Goal: Transaction & Acquisition: Book appointment/travel/reservation

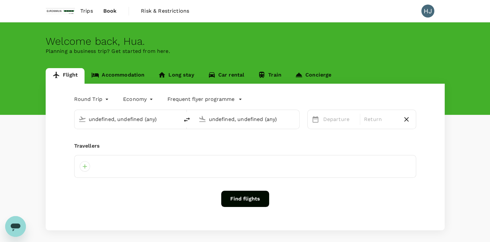
type input "Incheon Intl (ICN)"
type input "Hamburg (HAM)"
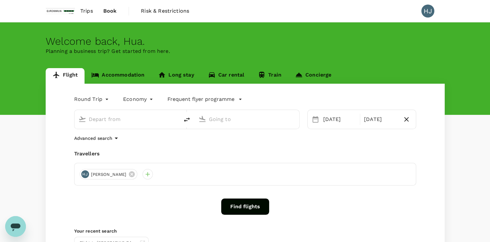
type input "Incheon Intl (ICN)"
type input "Hamburg (HAM)"
type input "Incheon Intl (ICN)"
type input "Hamburg (HAM)"
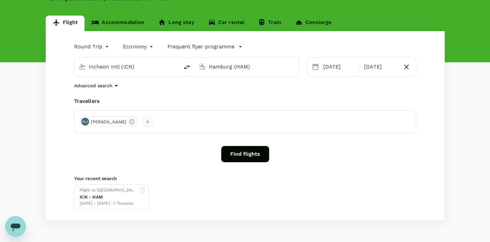
scroll to position [71, 0]
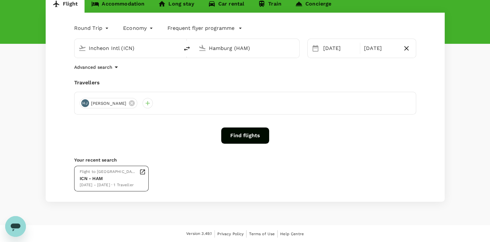
click at [99, 179] on div "ICN - HAM" at bounding box center [108, 178] width 57 height 7
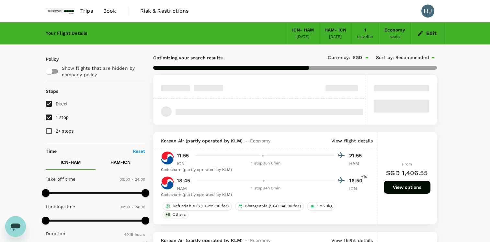
click at [342, 30] on div "HAM - ICN" at bounding box center [335, 30] width 22 height 7
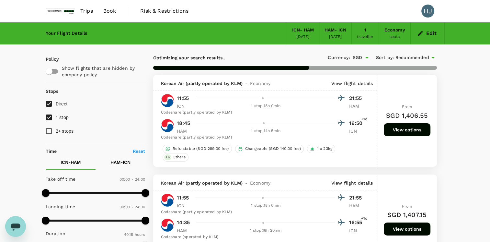
click at [423, 33] on icon "button" at bounding box center [420, 33] width 6 height 6
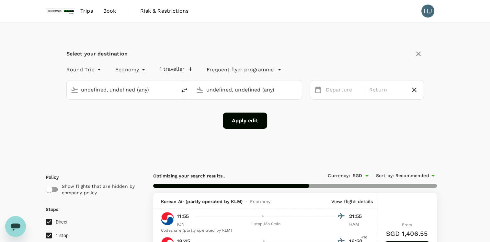
type input "Incheon Intl (ICN)"
type input "Hamburg (HAM)"
type input "Incheon Intl (ICN)"
type input "Hamburg (HAM)"
drag, startPoint x: 386, startPoint y: 88, endPoint x: 335, endPoint y: 91, distance: 50.3
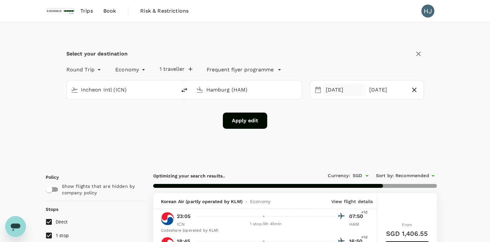
click at [386, 88] on div "[DATE]" at bounding box center [387, 90] width 41 height 13
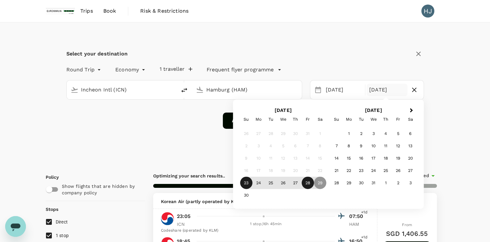
click at [310, 182] on div "28" at bounding box center [307, 182] width 12 height 12
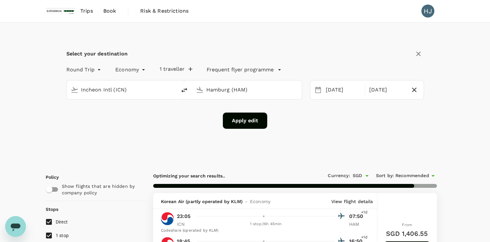
click at [251, 125] on button "Apply edit" at bounding box center [245, 120] width 44 height 16
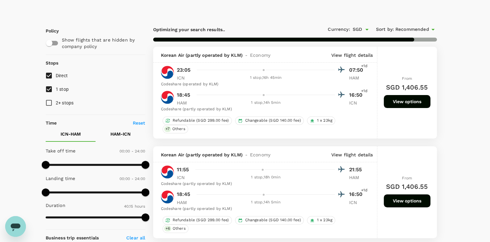
scroll to position [162, 0]
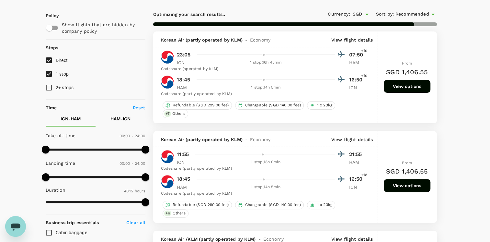
checkbox input "false"
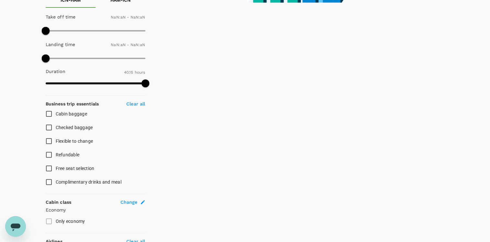
checkbox input "false"
type input "1440"
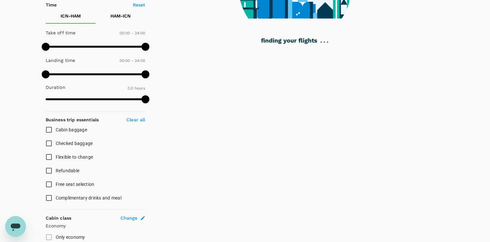
scroll to position [159, 0]
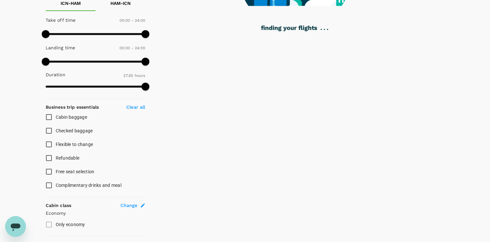
type input "1675"
checkbox input "true"
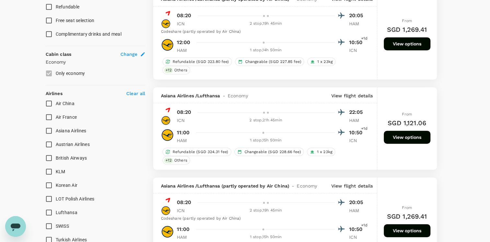
scroll to position [321, 0]
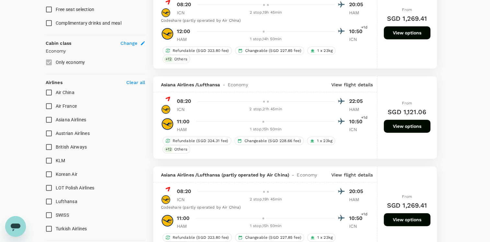
click at [48, 172] on input "Korean Air" at bounding box center [49, 174] width 14 height 14
checkbox input "true"
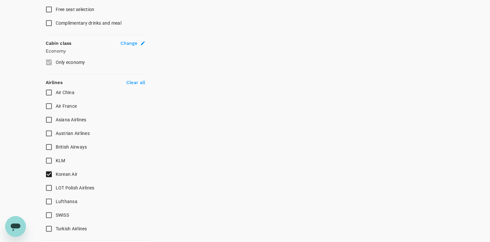
type input "2225"
checkbox input "false"
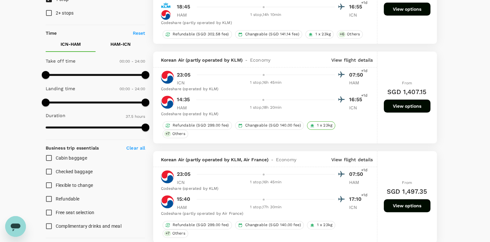
scroll to position [130, 0]
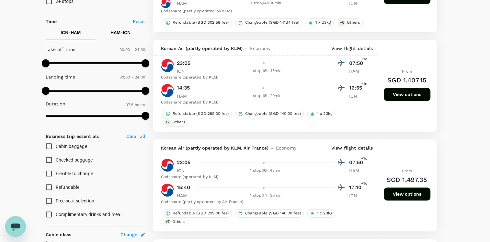
checkbox input "false"
checkbox input "true"
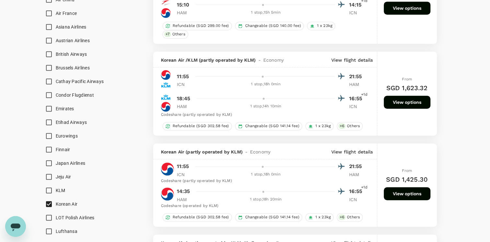
scroll to position [453, 0]
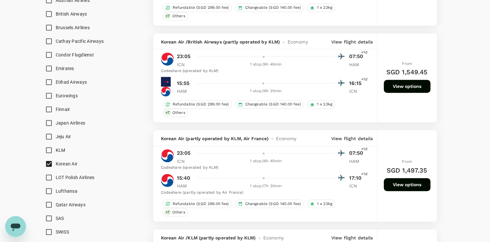
click at [352, 111] on div "Refundable (SGD 299.00 fee) Changeable (SGD 140.00 fee) 1 x 23kg + 7 Others" at bounding box center [263, 108] width 204 height 17
click at [356, 137] on p "View flight details" at bounding box center [352, 138] width 42 height 6
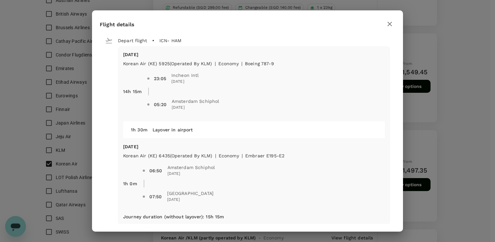
click at [390, 22] on icon "button" at bounding box center [390, 24] width 8 height 8
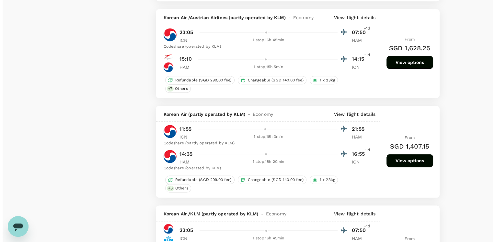
scroll to position [777, 0]
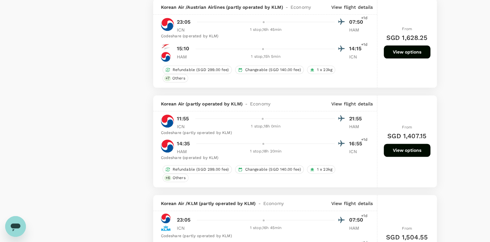
click at [364, 103] on p "View flight details" at bounding box center [352, 103] width 42 height 6
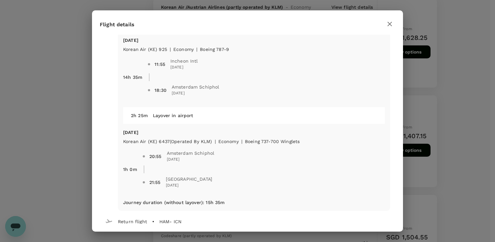
scroll to position [0, 0]
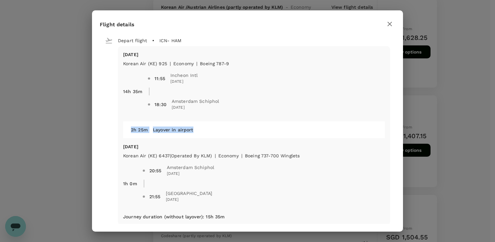
drag, startPoint x: 136, startPoint y: 126, endPoint x: 221, endPoint y: 125, distance: 84.9
click at [221, 125] on div "2h 25m Layover in airport" at bounding box center [251, 127] width 251 height 12
drag, startPoint x: 221, startPoint y: 125, endPoint x: 204, endPoint y: 127, distance: 17.0
click at [204, 127] on div "Layover in airport" at bounding box center [262, 127] width 229 height 12
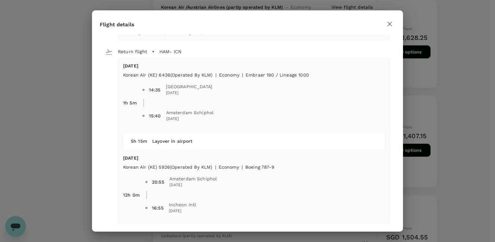
scroll to position [169, 0]
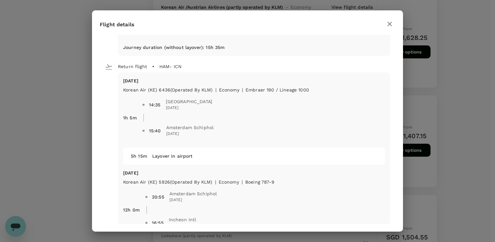
drag, startPoint x: 121, startPoint y: 78, endPoint x: 221, endPoint y: 135, distance: 114.8
click at [221, 135] on div "[DATE] Korean Air (KE) 6436 (Operated by KLM) | economy | Embraer 190 / Lineage…" at bounding box center [254, 161] width 272 height 179
drag, startPoint x: 221, startPoint y: 135, endPoint x: 202, endPoint y: 147, distance: 22.7
click at [202, 147] on div "[DATE] Korean Air (KE) 6436 (Operated by KLM) | economy | Embraer 190 / Lineage…" at bounding box center [254, 161] width 272 height 179
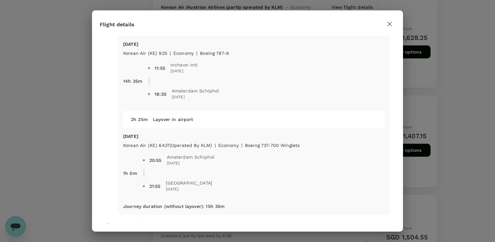
scroll to position [0, 0]
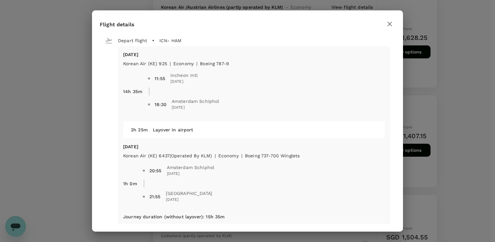
click at [387, 27] on icon "button" at bounding box center [390, 24] width 8 height 8
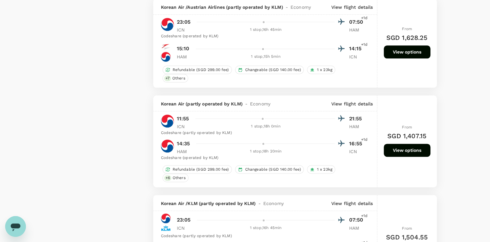
click at [348, 102] on p "View flight details" at bounding box center [352, 103] width 42 height 6
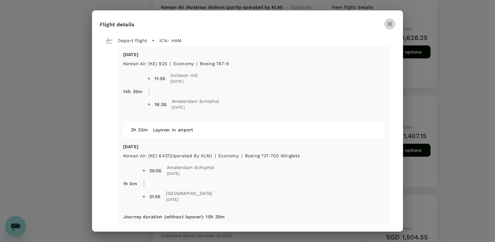
click at [392, 24] on icon "button" at bounding box center [390, 24] width 8 height 8
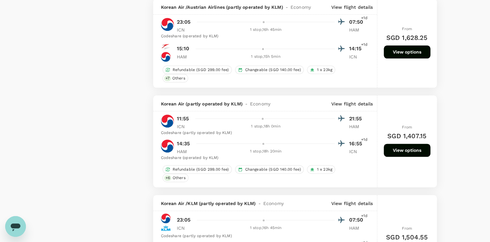
click at [407, 150] on button "View options" at bounding box center [407, 149] width 47 height 13
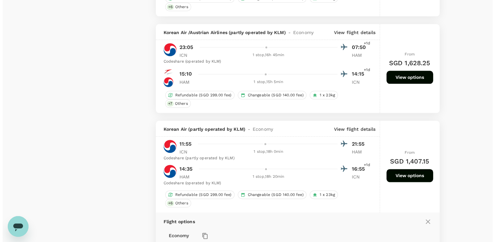
scroll to position [742, 0]
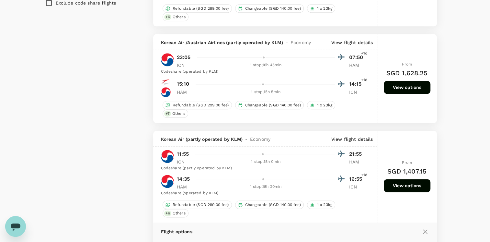
click at [362, 142] on div "Korean Air (partly operated by KLM) - Economy View flight details" at bounding box center [265, 139] width 224 height 16
click at [361, 139] on p "View flight details" at bounding box center [352, 139] width 42 height 6
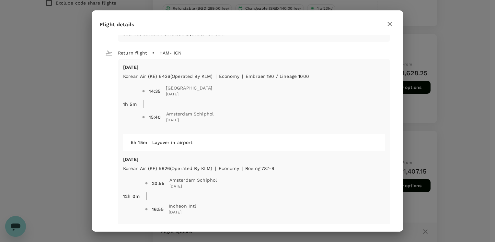
scroll to position [194, 0]
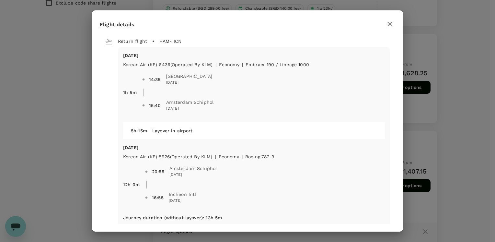
drag, startPoint x: 136, startPoint y: 156, endPoint x: 238, endPoint y: 156, distance: 102.3
click at [238, 156] on div "[DATE] Korean Air (KE) 5926 (Operated by KLM) | economy | Boeing 787-9 12h 0m 2…" at bounding box center [254, 176] width 262 height 65
drag, startPoint x: 238, startPoint y: 156, endPoint x: 223, endPoint y: 150, distance: 16.7
click at [223, 150] on p "[DATE]" at bounding box center [254, 147] width 262 height 6
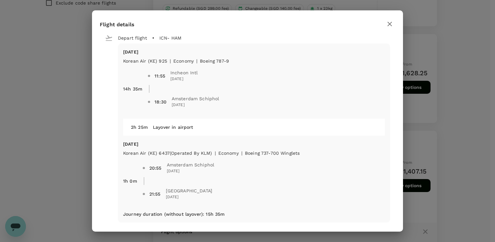
scroll to position [0, 0]
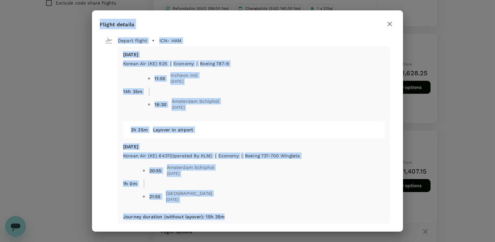
drag, startPoint x: 98, startPoint y: 23, endPoint x: 229, endPoint y: 222, distance: 238.5
click at [229, 222] on div "Flight details Depart flight ICN - HAM [DATE] Korean Air (KE) 925 | economy | B…" at bounding box center [247, 120] width 311 height 221
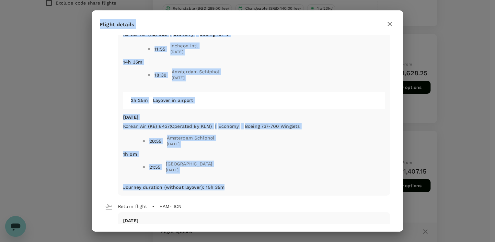
scroll to position [65, 0]
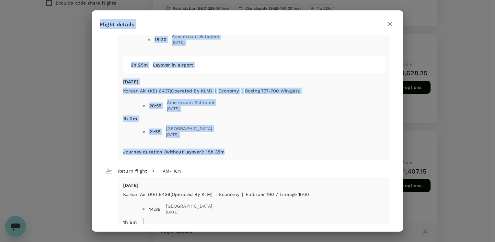
copy div "Flight details Depart flight ICN - HAM [DATE] Korean Air (KE) 925 | economy | B…"
drag, startPoint x: 130, startPoint y: 173, endPoint x: 120, endPoint y: 166, distance: 11.3
click at [130, 172] on p "Return flight" at bounding box center [132, 170] width 29 height 6
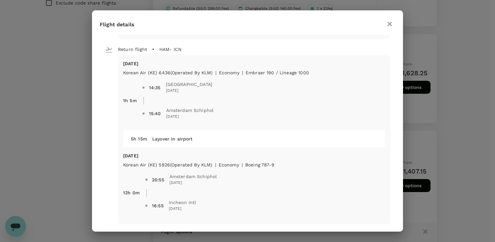
scroll to position [201, 0]
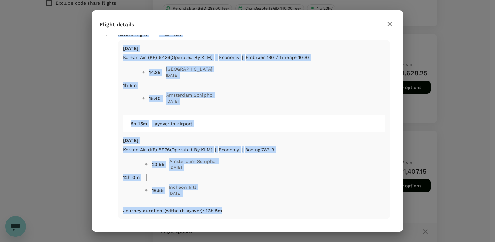
drag, startPoint x: 117, startPoint y: 170, endPoint x: 223, endPoint y: 213, distance: 114.2
click at [223, 213] on div "Return flight HAM - ICN [DATE] Korean Air (KE) 6436 (Operated by KLM) | economy…" at bounding box center [247, 120] width 285 height 195
copy div "Return flight HAM - ICN [DATE] Korean Air (KE) 6436 (Operated by KLM) | economy…"
